Goal: Task Accomplishment & Management: Use online tool/utility

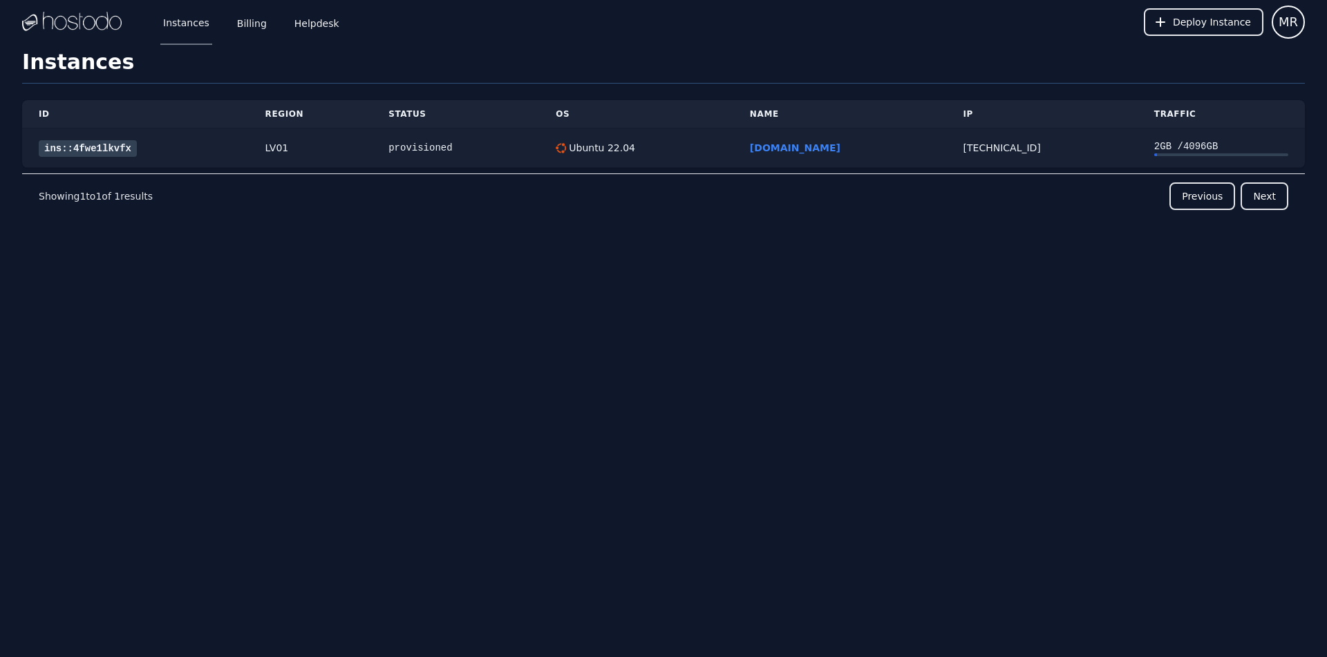
click at [117, 151] on link "ins::4fwe1lkvfx" at bounding box center [88, 148] width 98 height 17
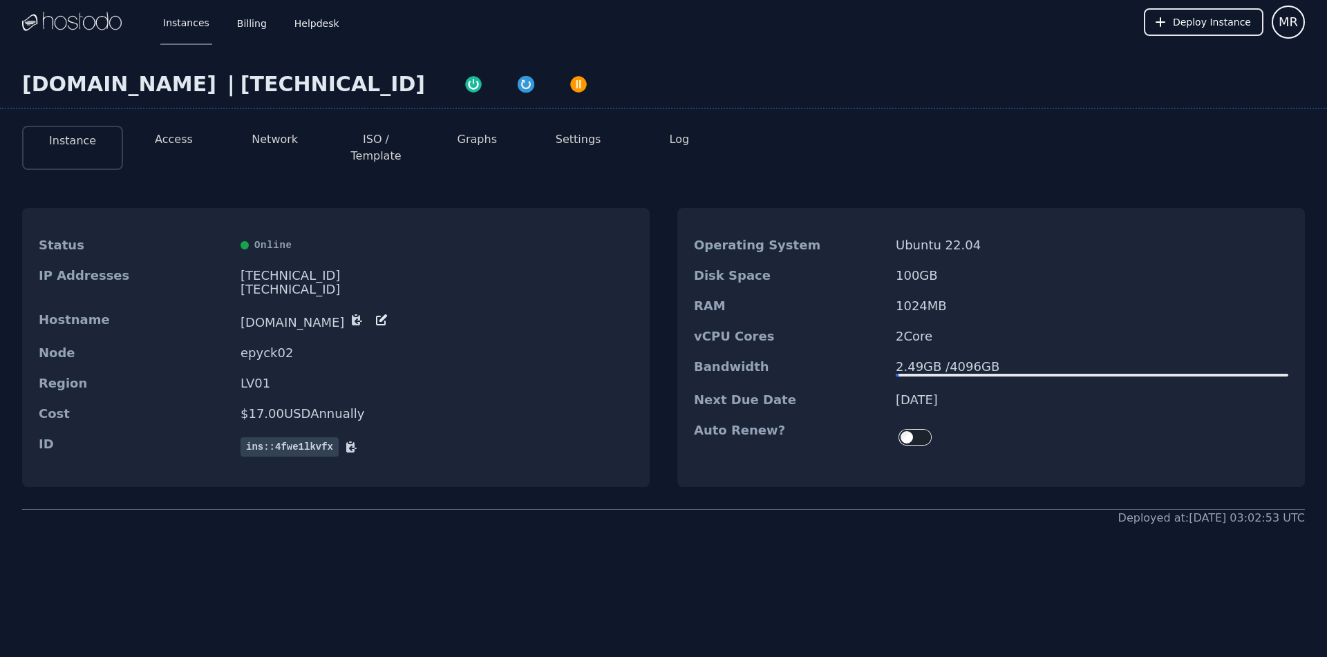
click at [193, 132] on li "Access" at bounding box center [173, 148] width 101 height 44
click at [187, 137] on button "Access" at bounding box center [174, 139] width 38 height 17
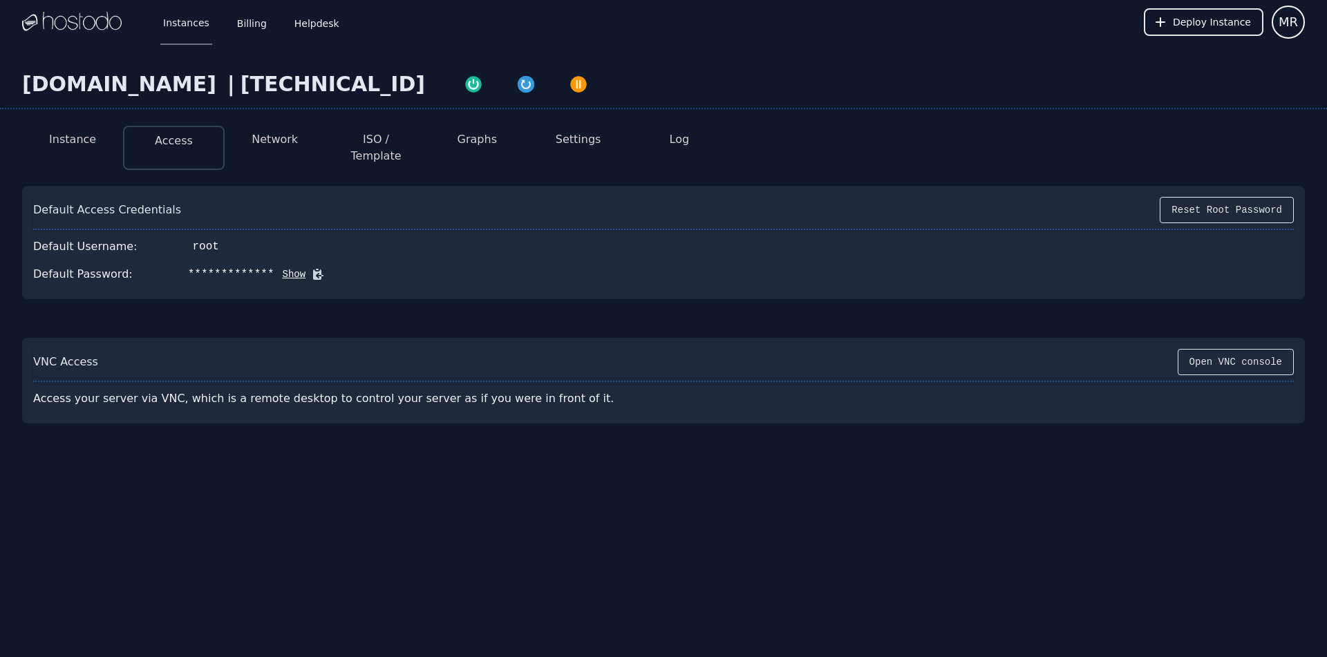
click at [313, 270] on icon at bounding box center [318, 275] width 10 height 10
